Goal: Transaction & Acquisition: Purchase product/service

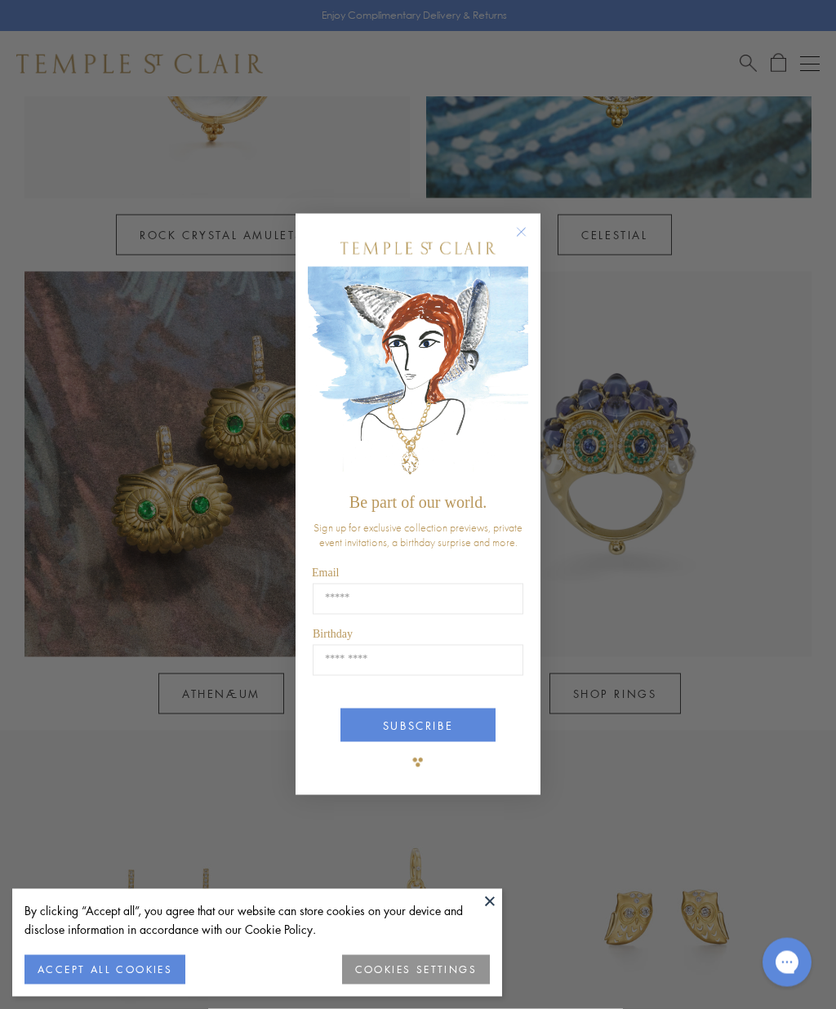
scroll to position [1068, 0]
click at [517, 242] on circle "Close dialog" at bounding box center [522, 233] width 20 height 20
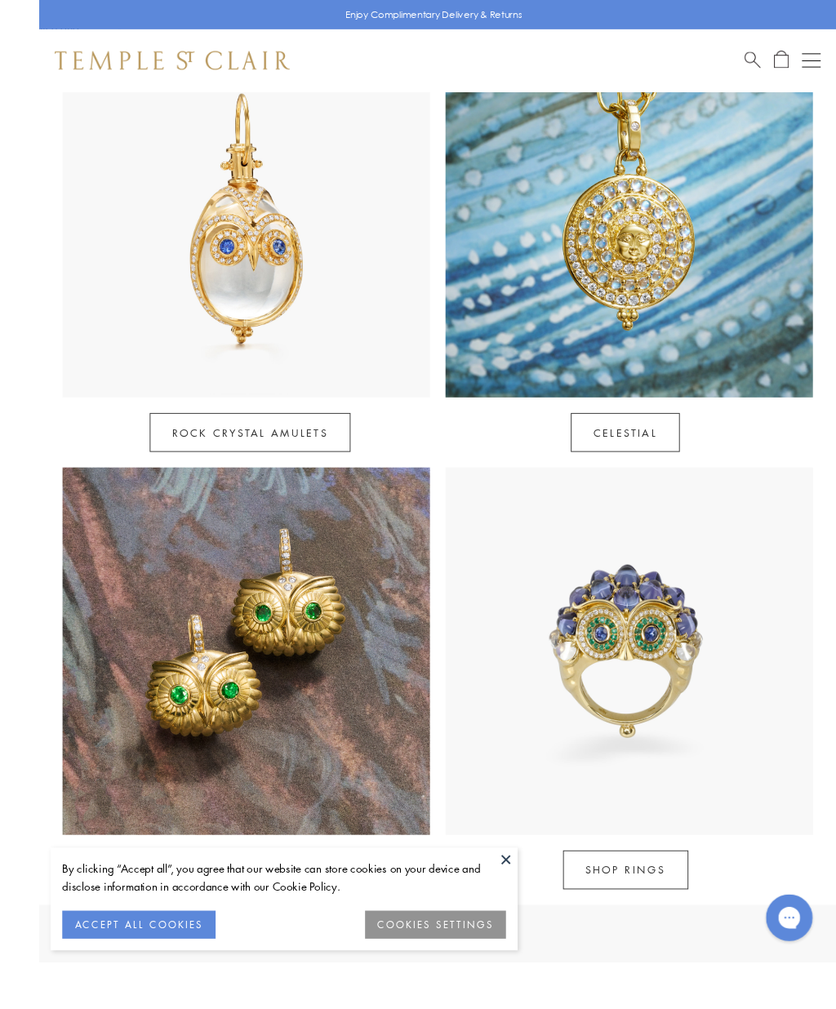
scroll to position [1002, 0]
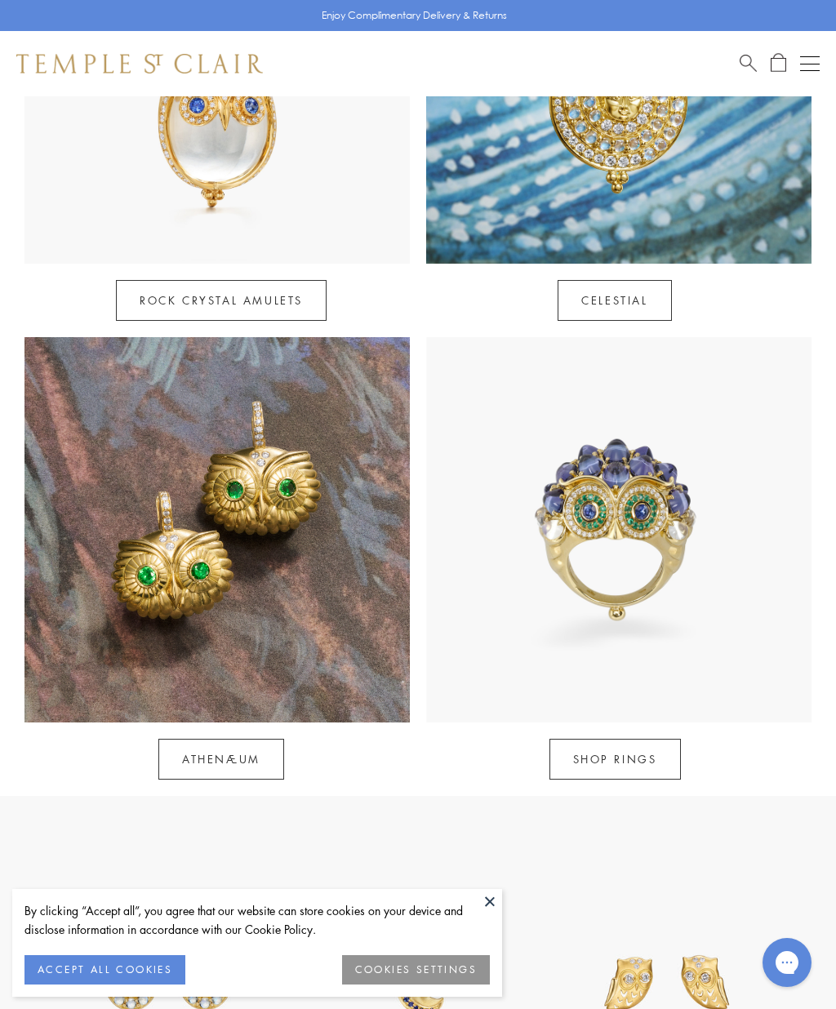
click at [654, 739] on link "SHOP RINGS" at bounding box center [614, 759] width 131 height 41
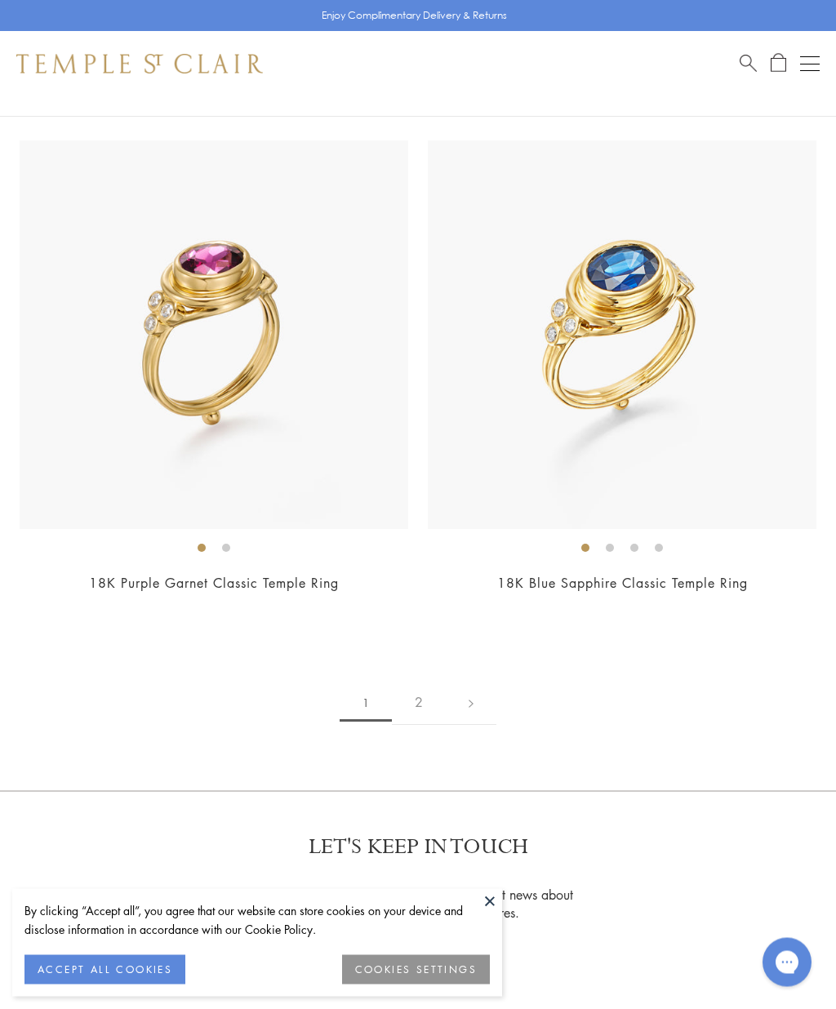
scroll to position [12006, 0]
click at [420, 686] on link "2" at bounding box center [419, 701] width 54 height 45
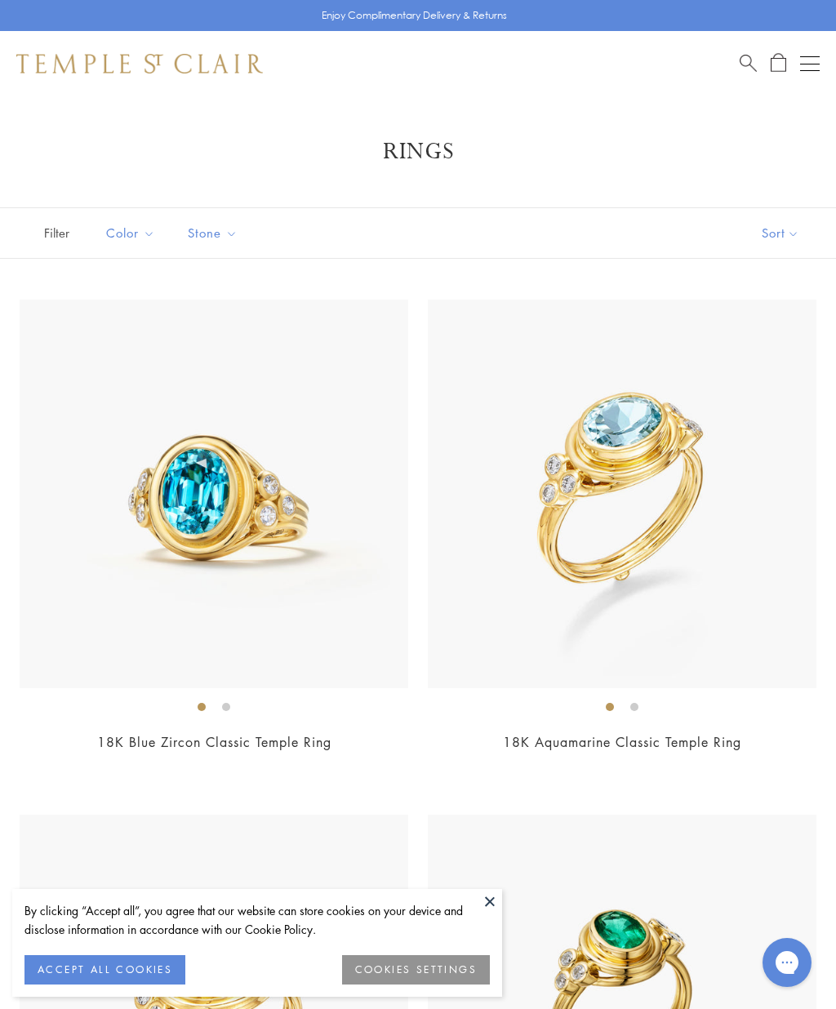
click at [811, 67] on button "Open navigation" at bounding box center [810, 64] width 20 height 20
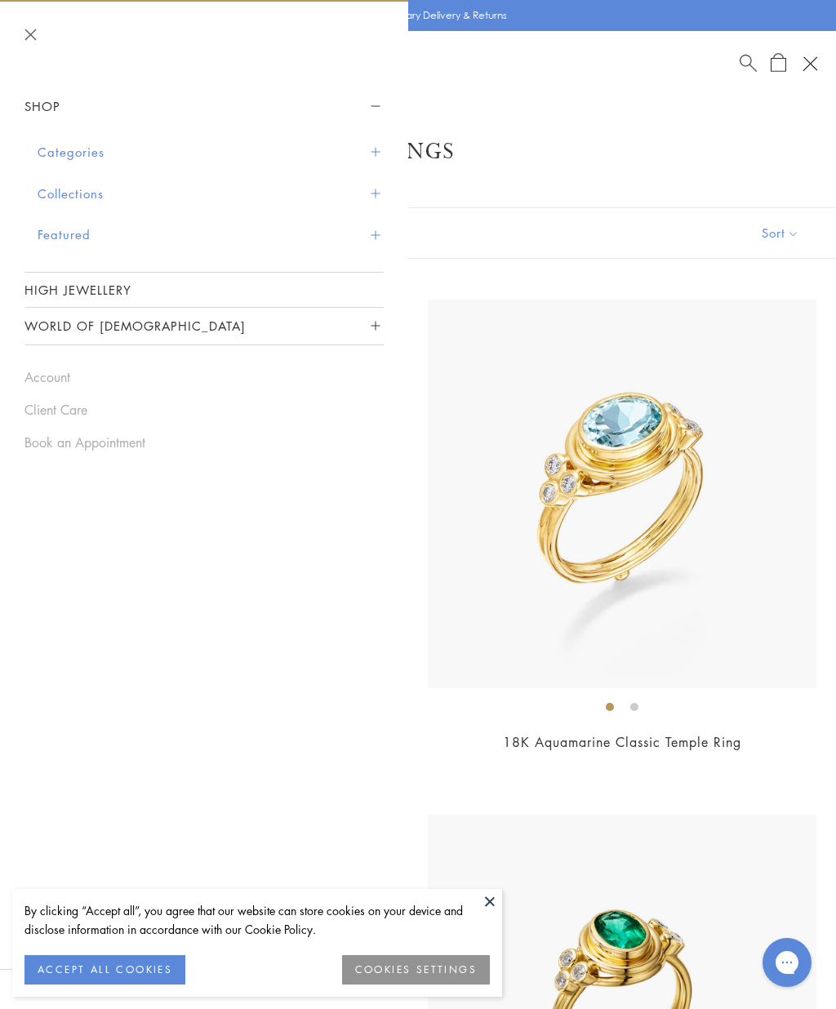
click at [378, 149] on span "Sidebar navigation" at bounding box center [375, 152] width 9 height 9
click at [374, 158] on button "Categories" at bounding box center [211, 152] width 346 height 42
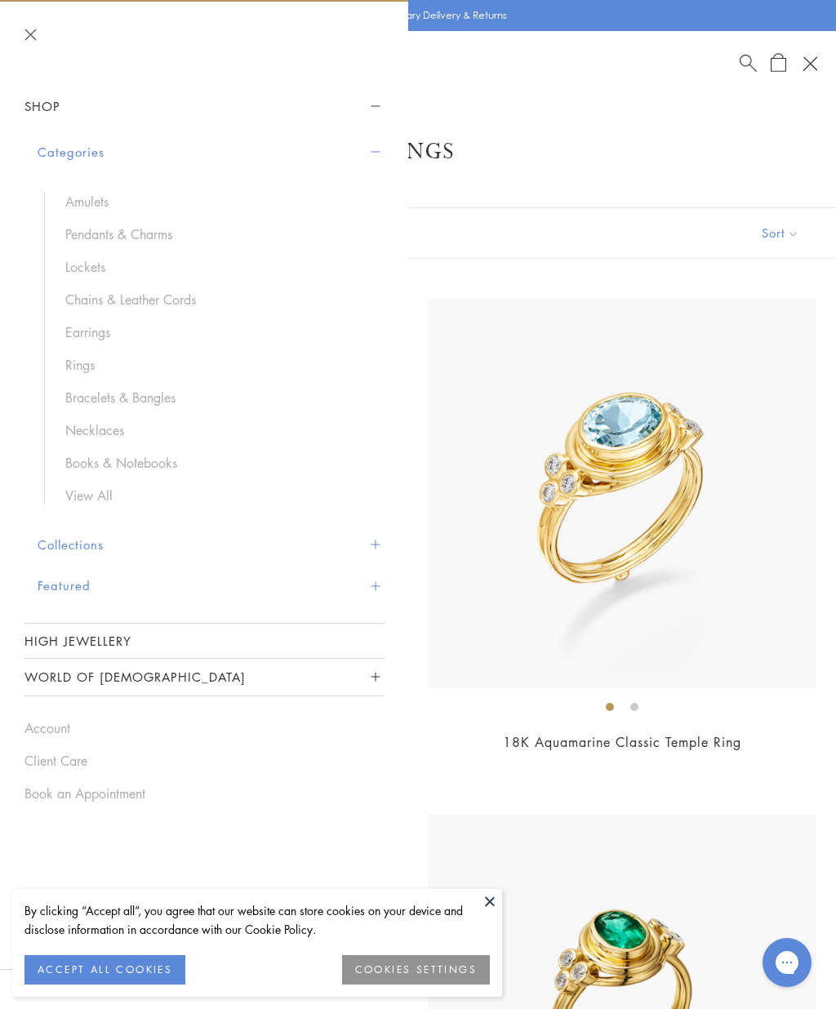
click at [80, 499] on link "View All" at bounding box center [216, 496] width 302 height 18
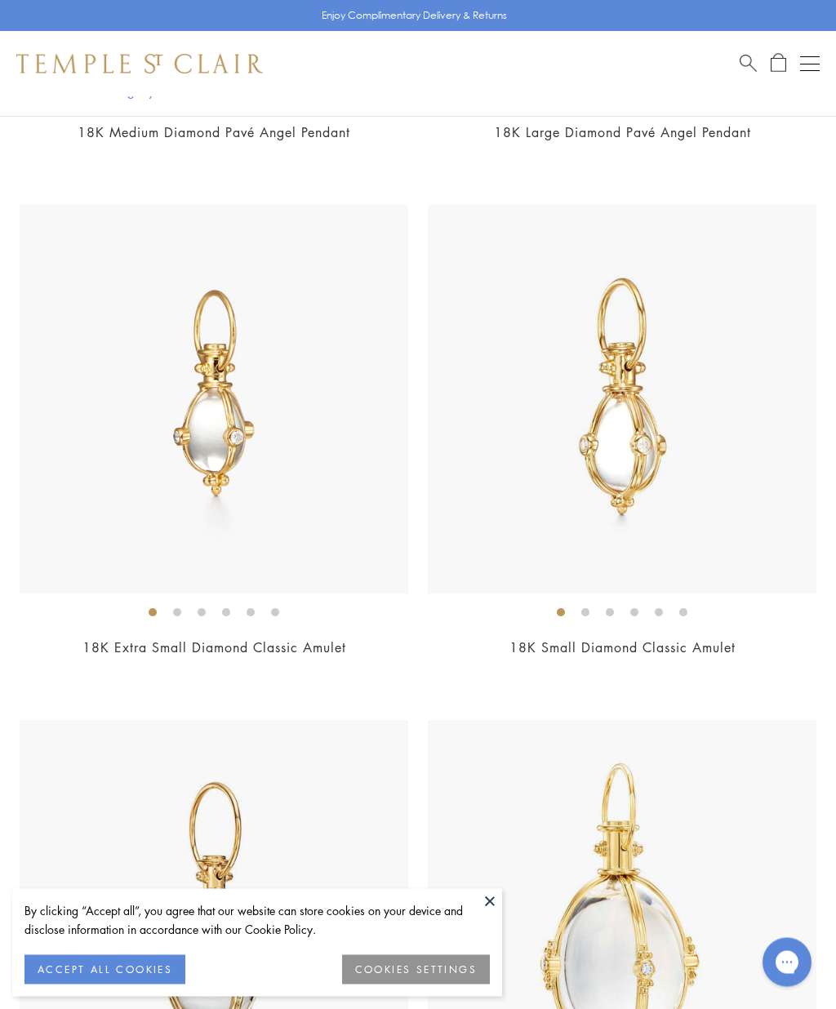
scroll to position [6790, 0]
click at [630, 420] on img at bounding box center [622, 399] width 389 height 389
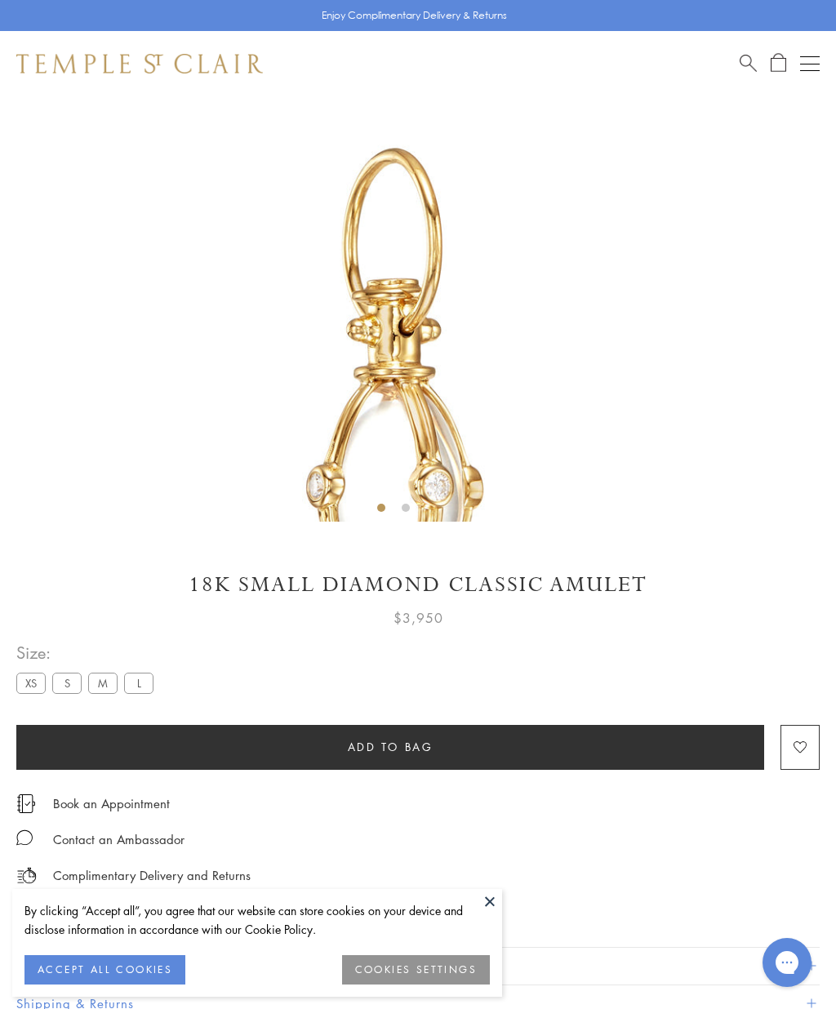
scroll to position [232, 0]
